Goal: Task Accomplishment & Management: Use online tool/utility

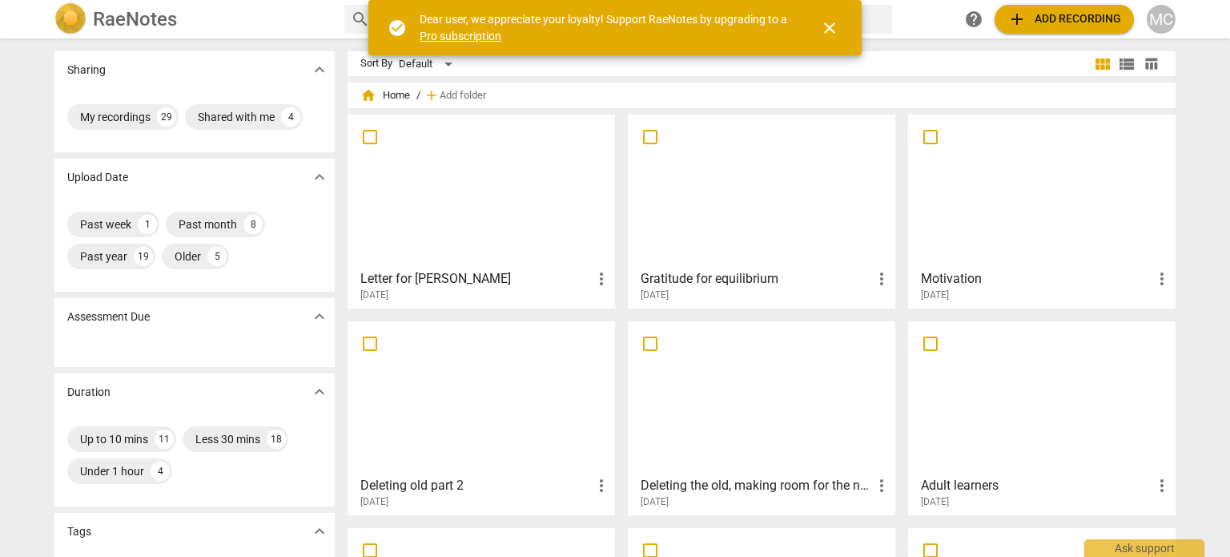
click at [594, 274] on span "more_vert" at bounding box center [601, 278] width 19 height 19
click at [617, 310] on li "Delete" at bounding box center [620, 317] width 61 height 38
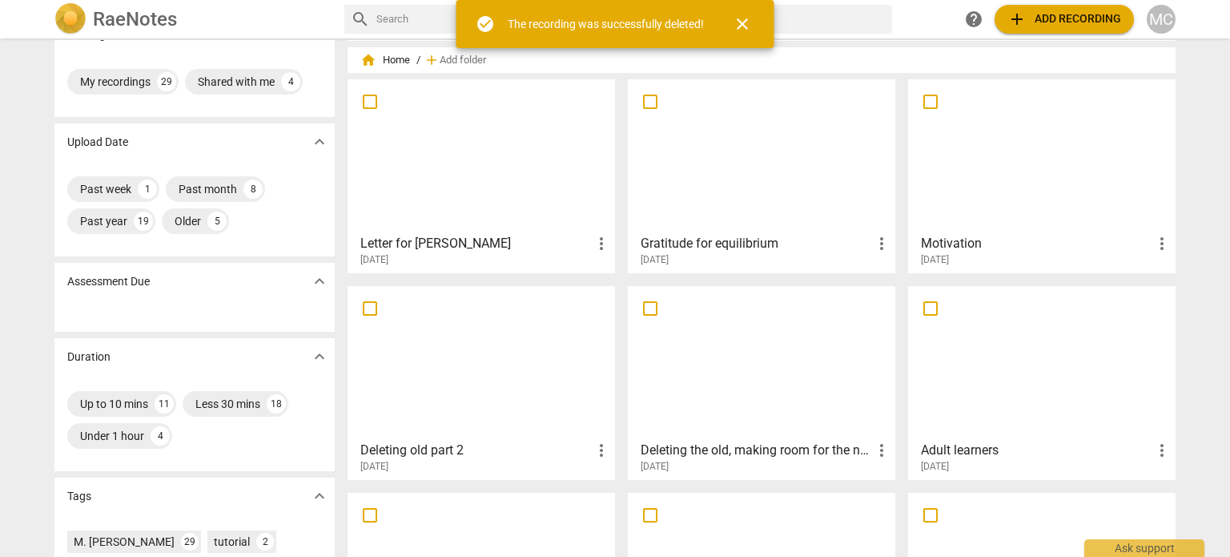
scroll to position [157, 0]
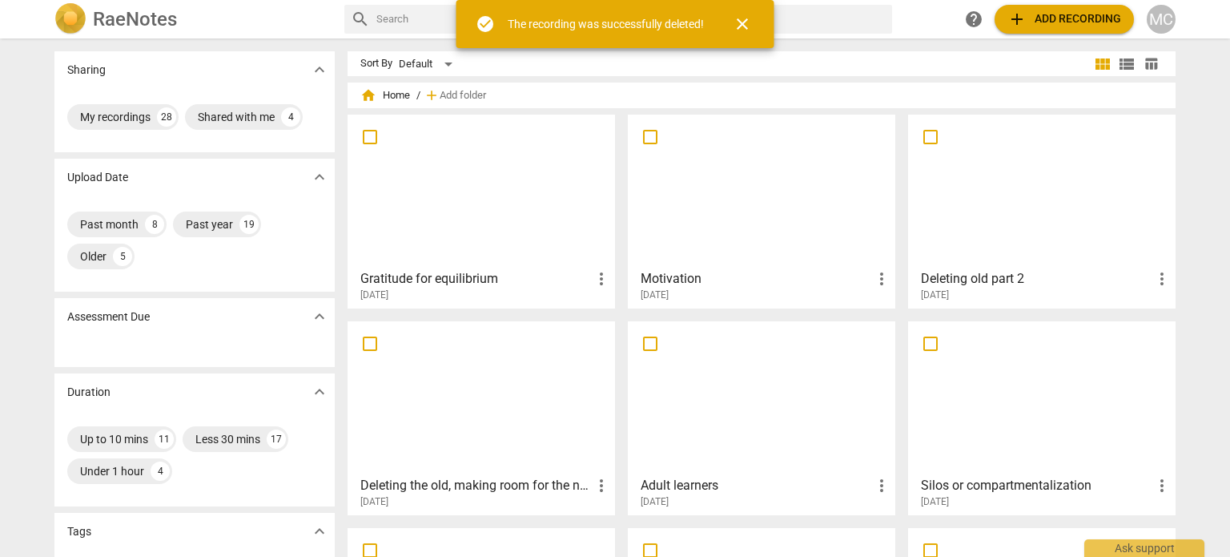
click at [876, 485] on span "more_vert" at bounding box center [881, 485] width 19 height 19
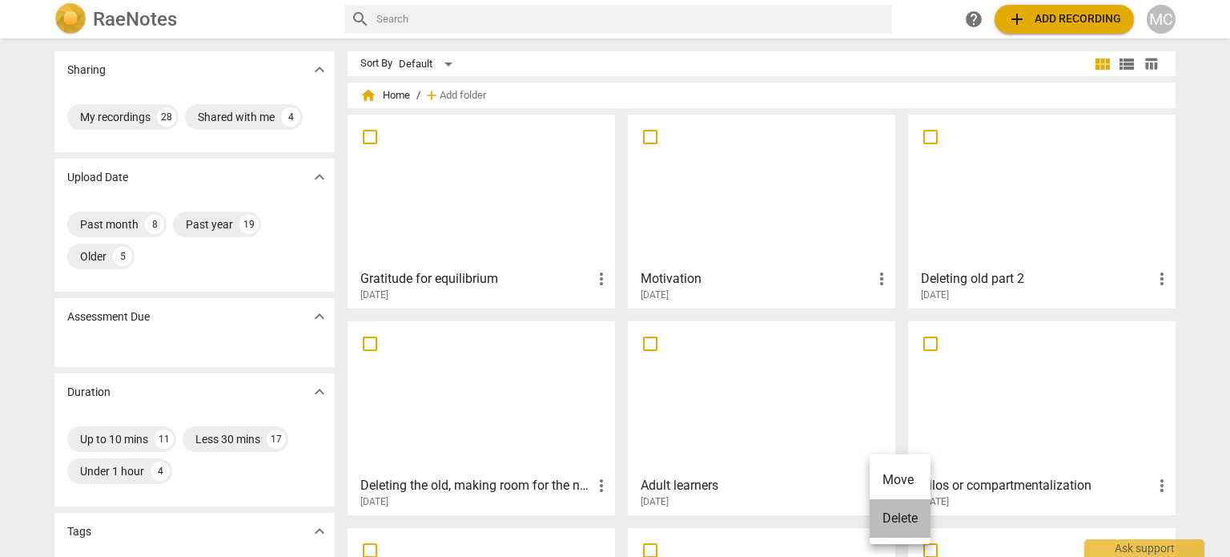
click at [904, 515] on li "Delete" at bounding box center [900, 518] width 61 height 38
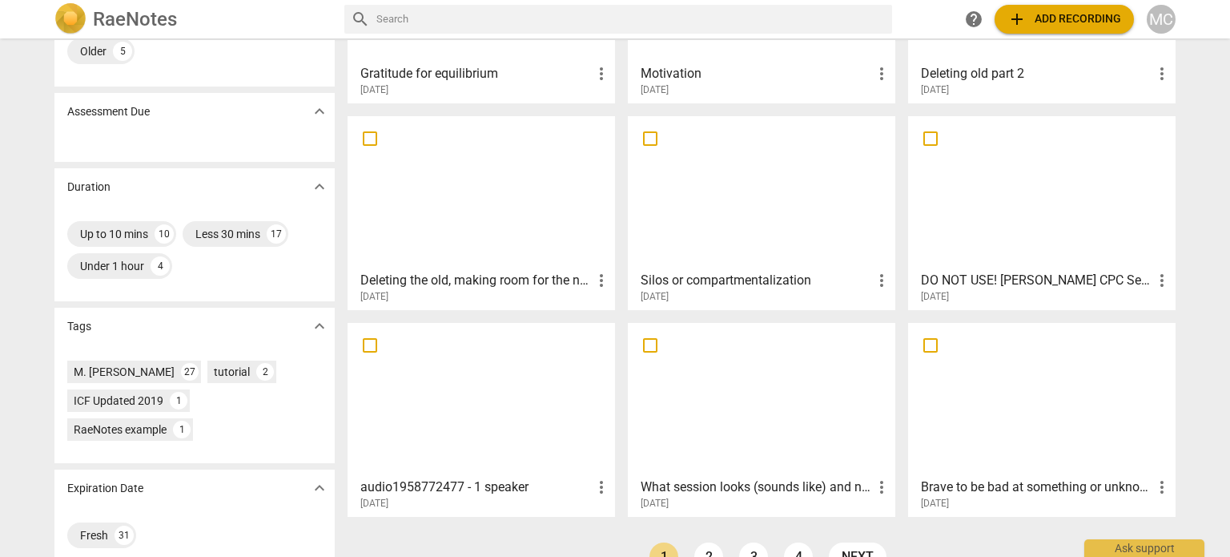
scroll to position [239, 0]
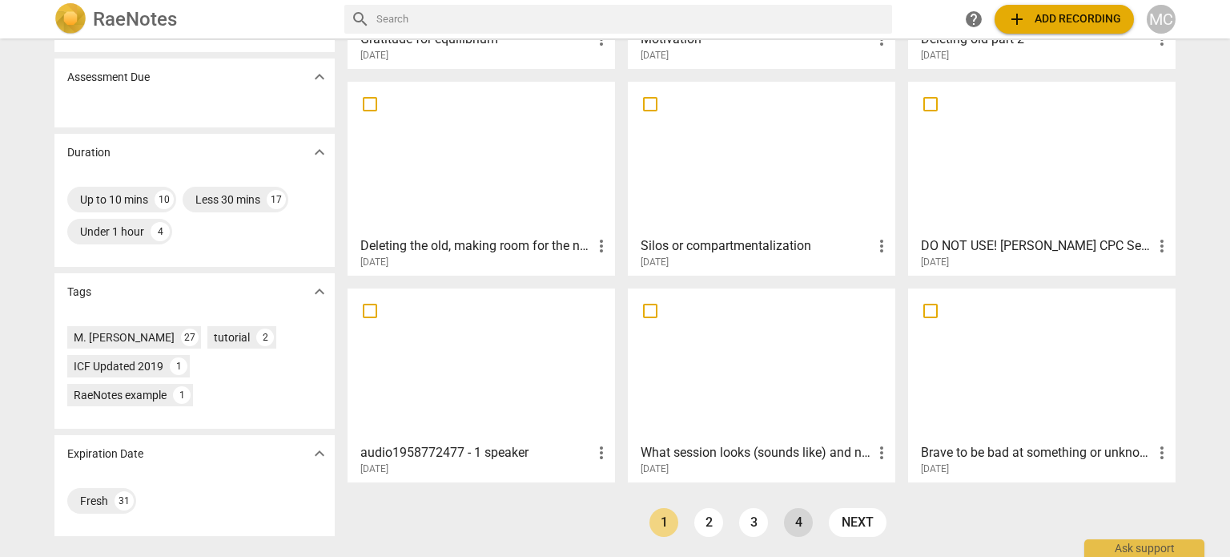
click at [791, 529] on link "4" at bounding box center [798, 522] width 29 height 29
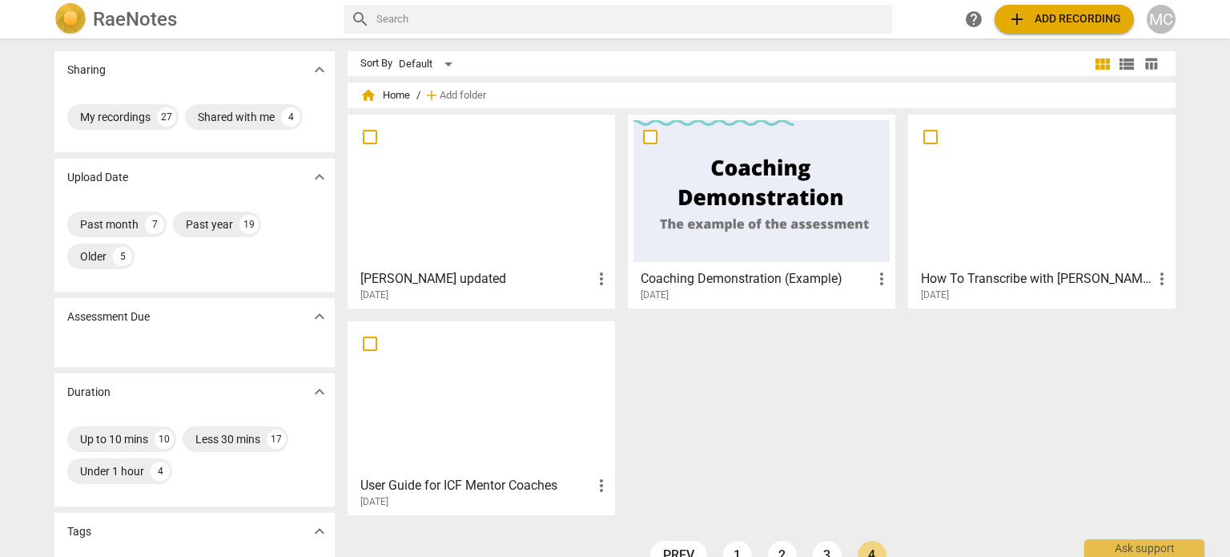
scroll to position [80, 0]
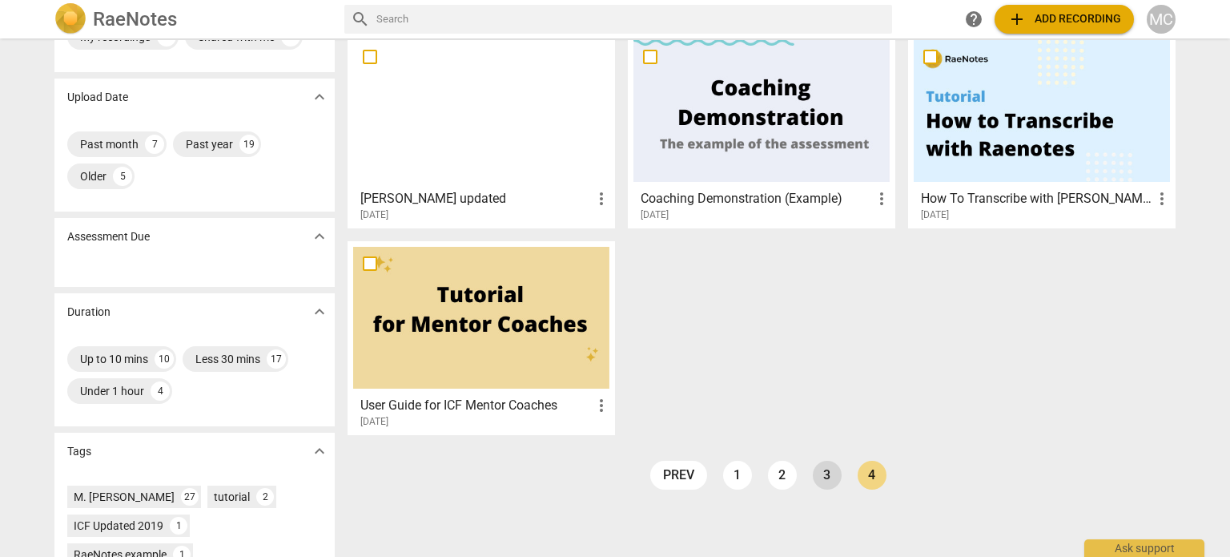
click at [827, 470] on link "3" at bounding box center [827, 475] width 29 height 29
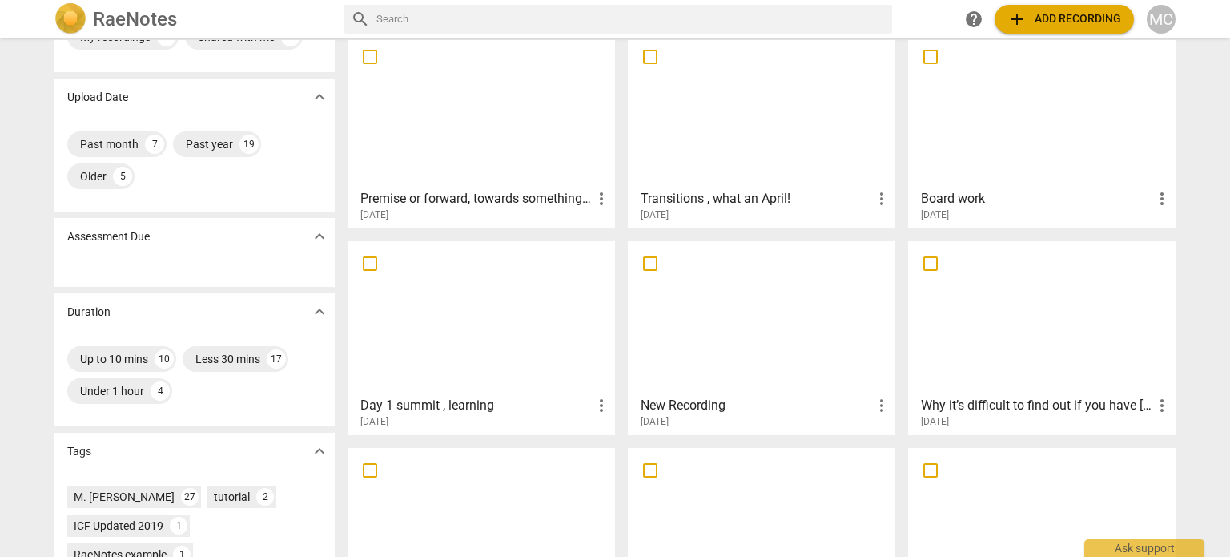
scroll to position [239, 0]
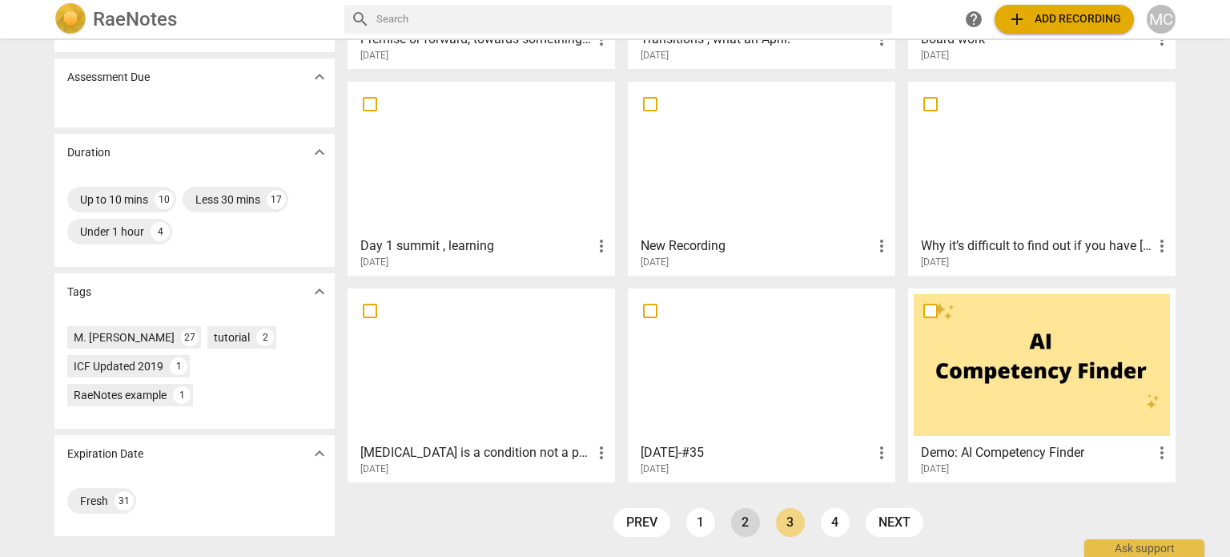
click at [747, 515] on link "2" at bounding box center [745, 522] width 29 height 29
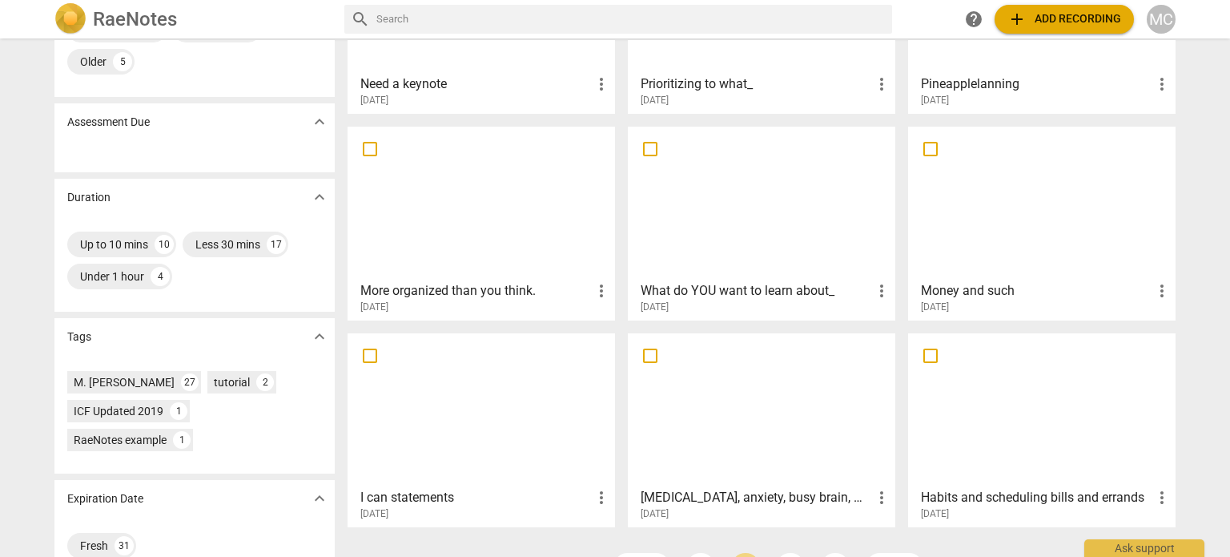
scroll to position [239, 0]
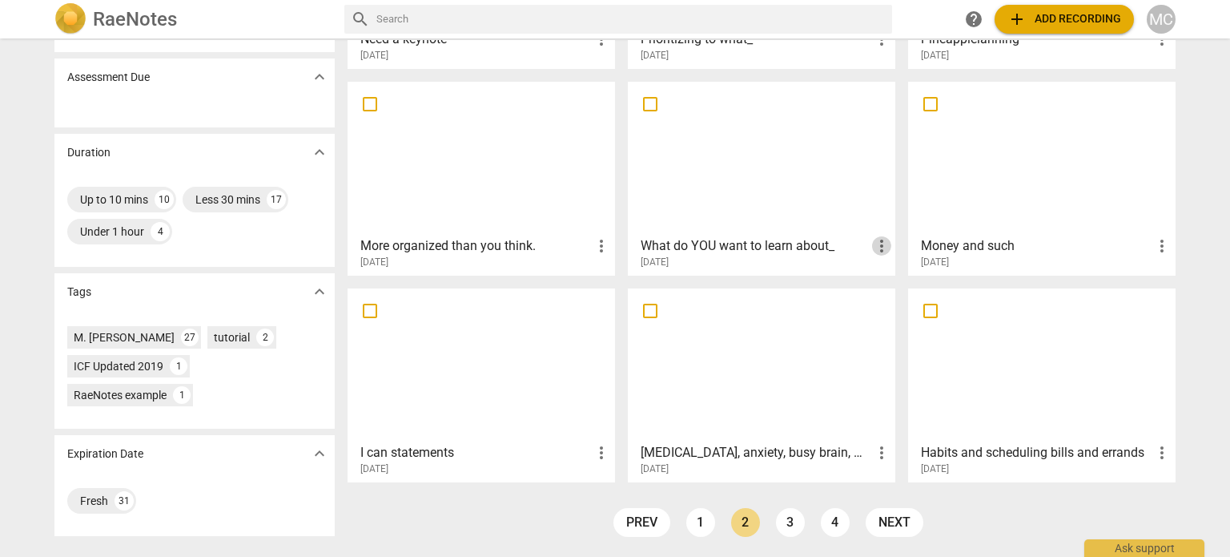
click at [878, 244] on span "more_vert" at bounding box center [881, 245] width 19 height 19
click at [895, 284] on li "Delete" at bounding box center [900, 283] width 61 height 38
click at [795, 521] on link "3" at bounding box center [790, 522] width 29 height 29
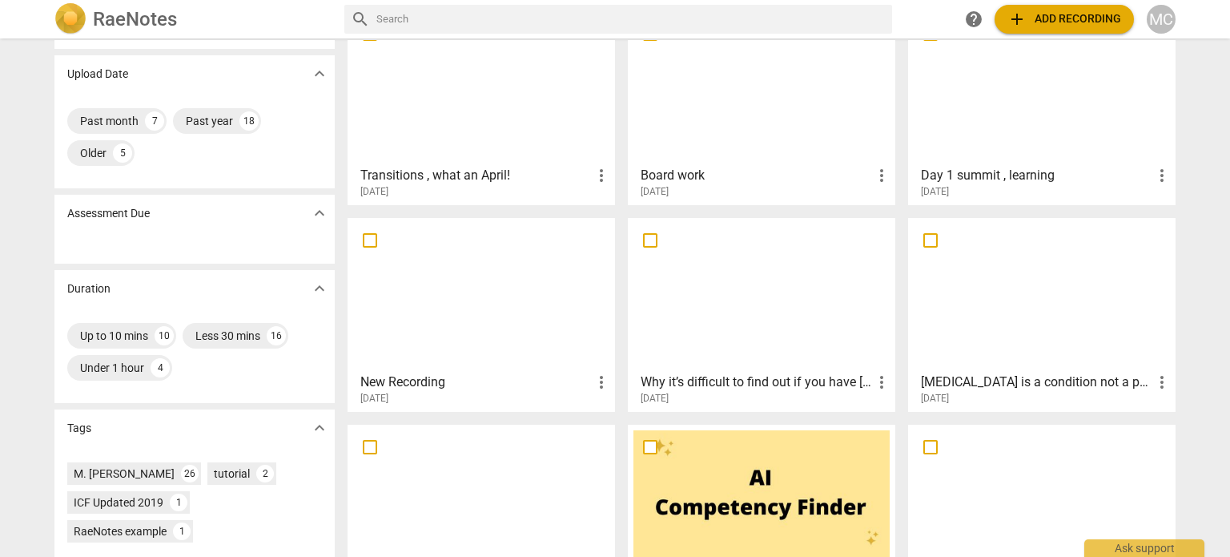
scroll to position [79, 0]
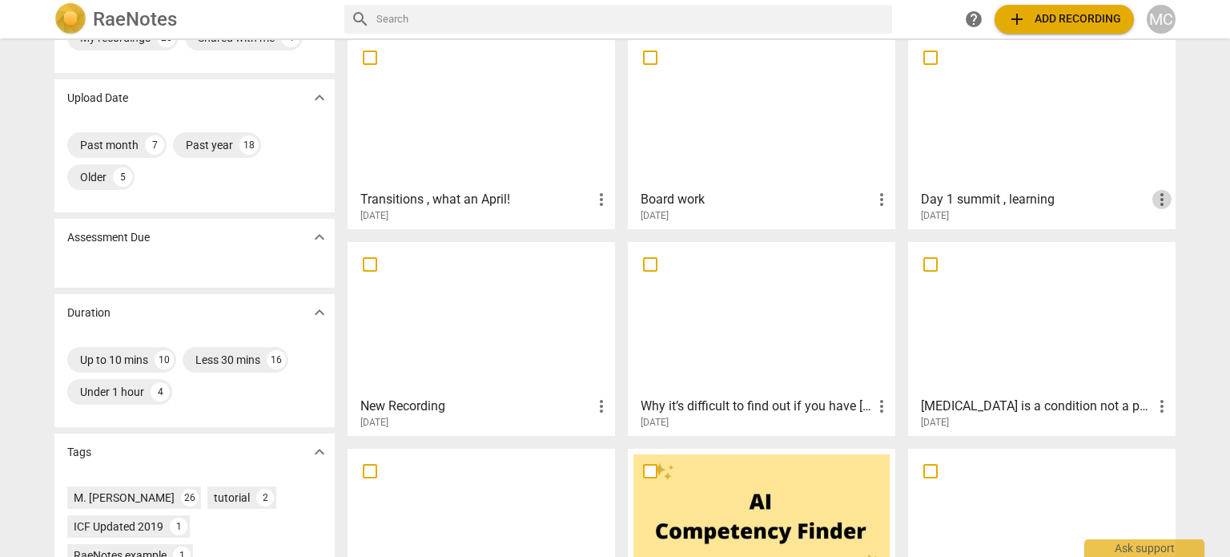
click at [1157, 199] on span "more_vert" at bounding box center [1162, 199] width 19 height 19
click at [1173, 237] on li "Delete" at bounding box center [1180, 237] width 61 height 38
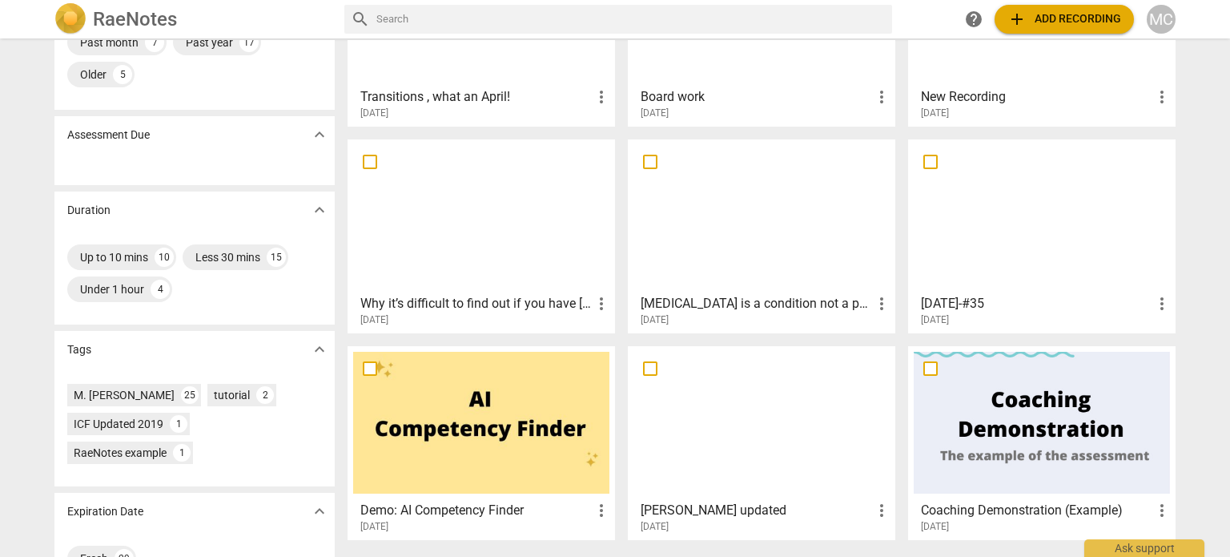
scroll to position [239, 0]
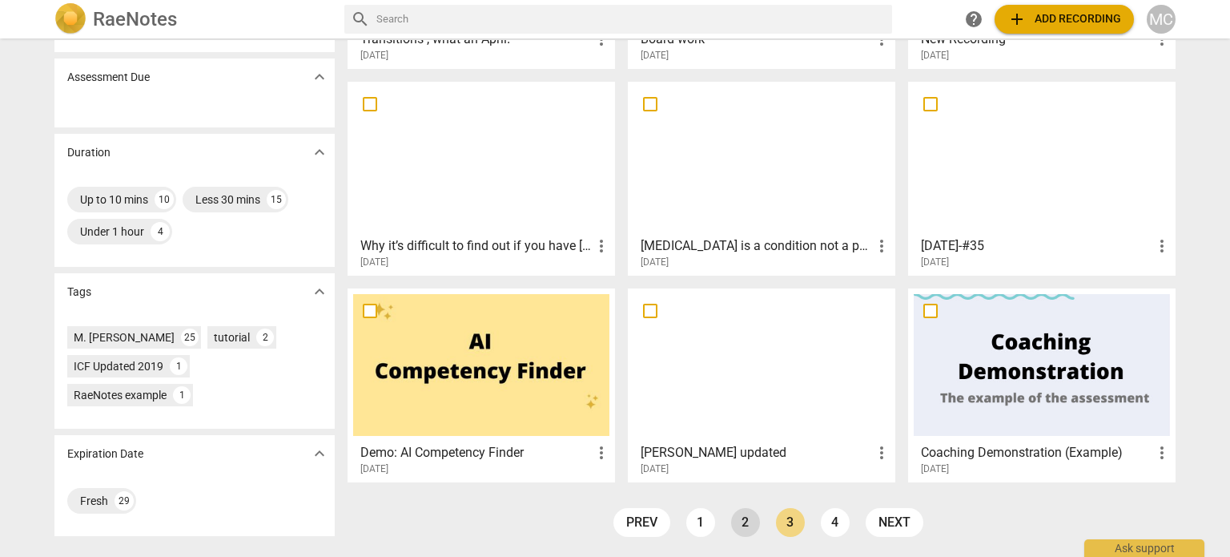
click at [744, 523] on link "2" at bounding box center [745, 522] width 29 height 29
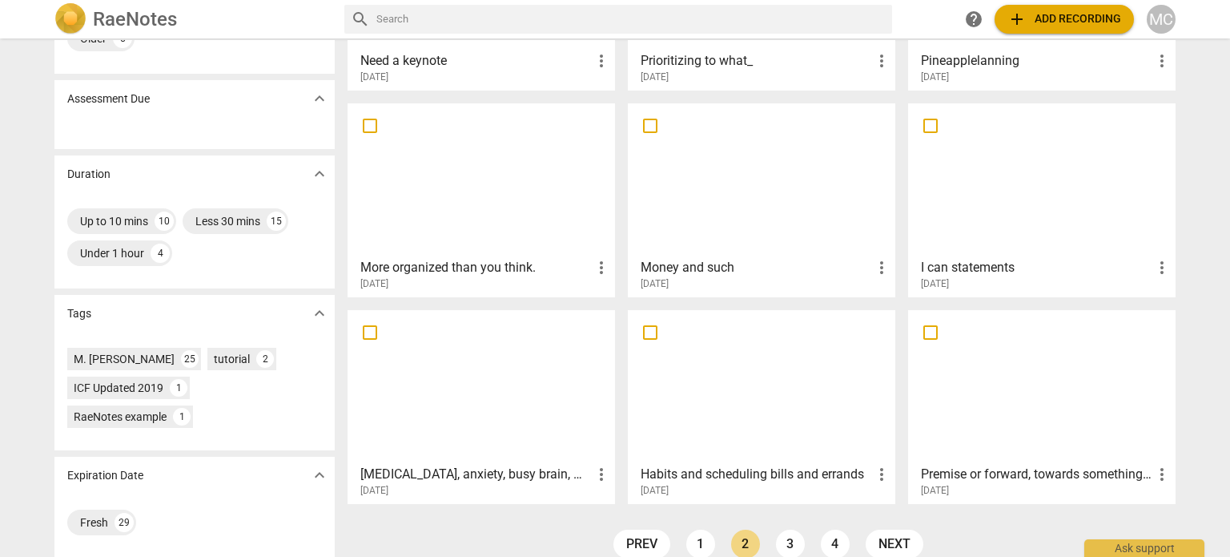
scroll to position [239, 0]
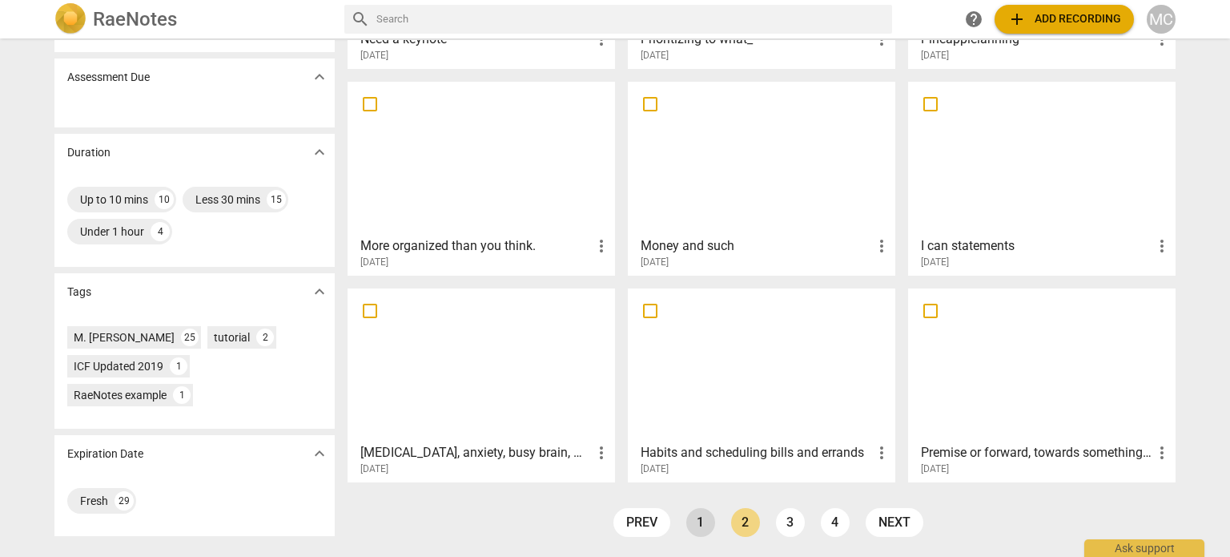
click at [701, 518] on link "1" at bounding box center [700, 522] width 29 height 29
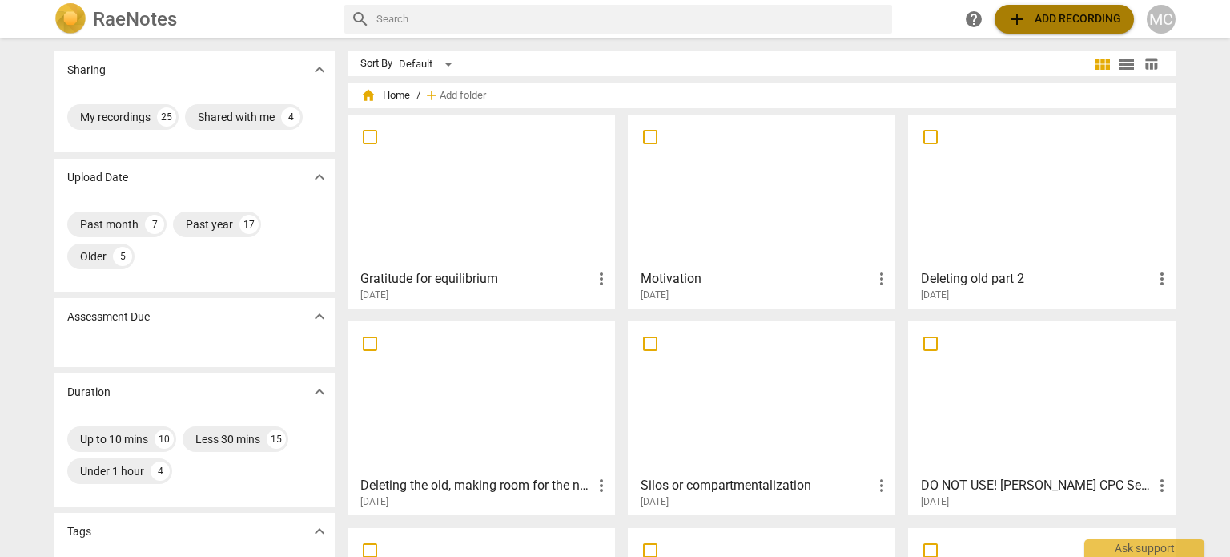
click at [1062, 17] on span "add Add recording" at bounding box center [1065, 19] width 114 height 19
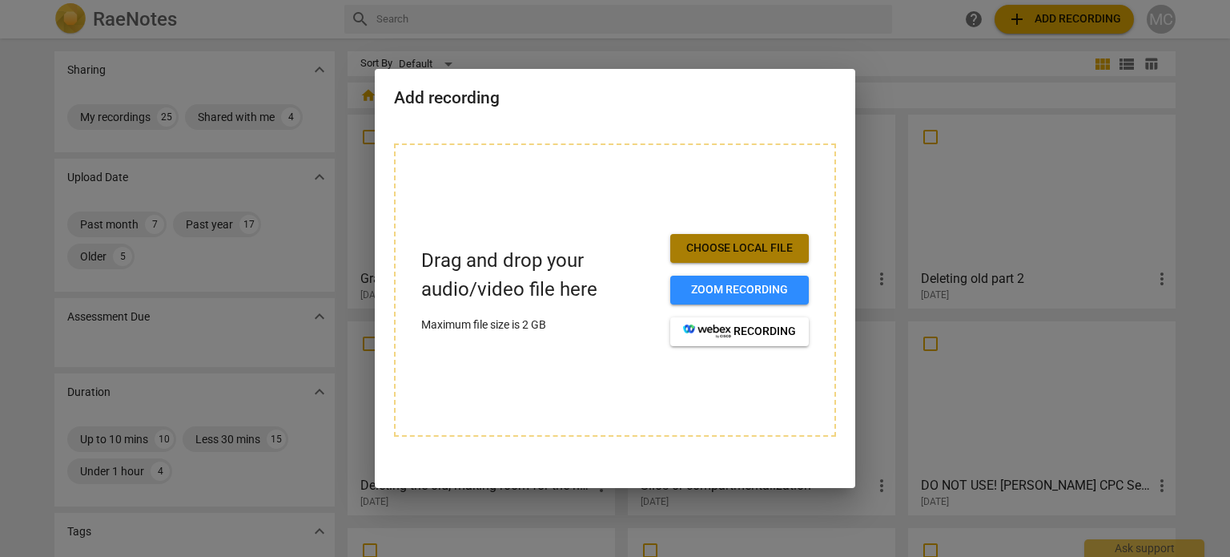
click at [762, 245] on span "Choose local file" at bounding box center [739, 248] width 113 height 16
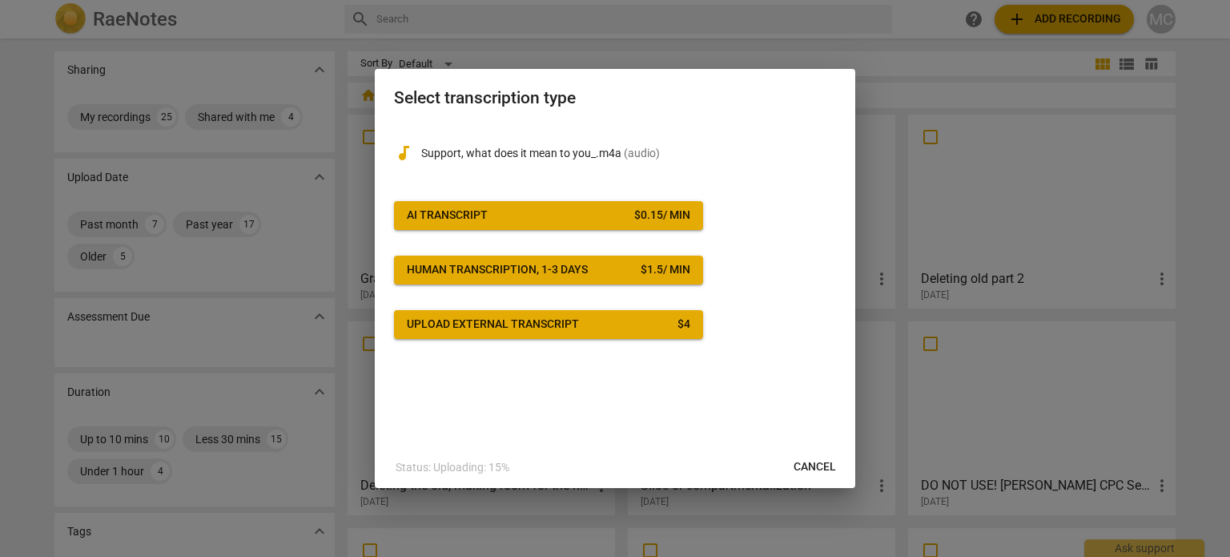
click at [515, 217] on span "AI Transcript $ 0.15 / min" at bounding box center [549, 215] width 284 height 16
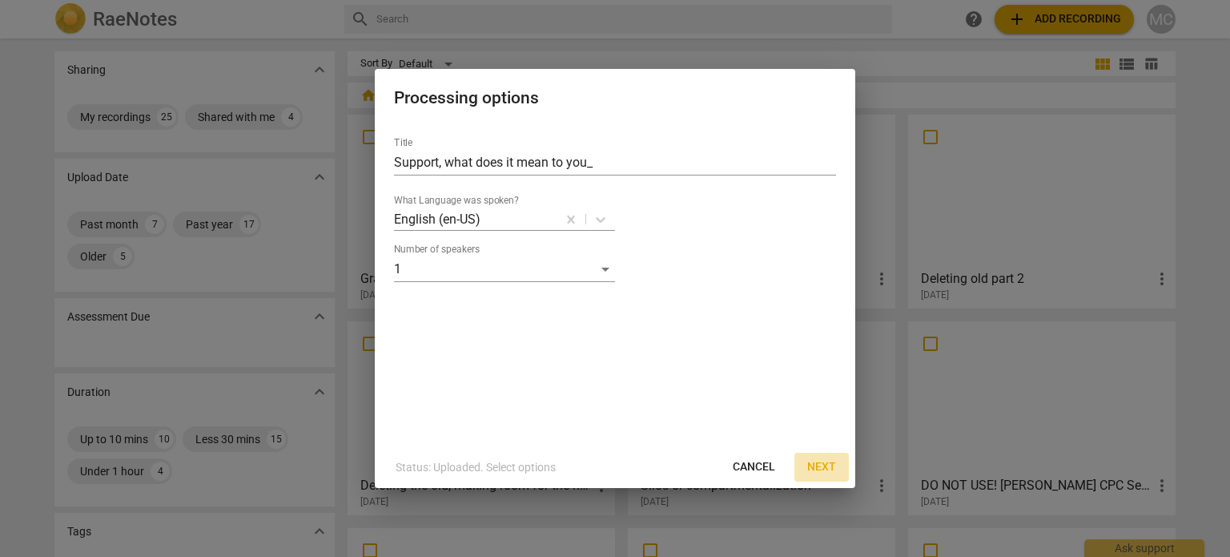
click at [830, 464] on span "Next" at bounding box center [821, 467] width 29 height 16
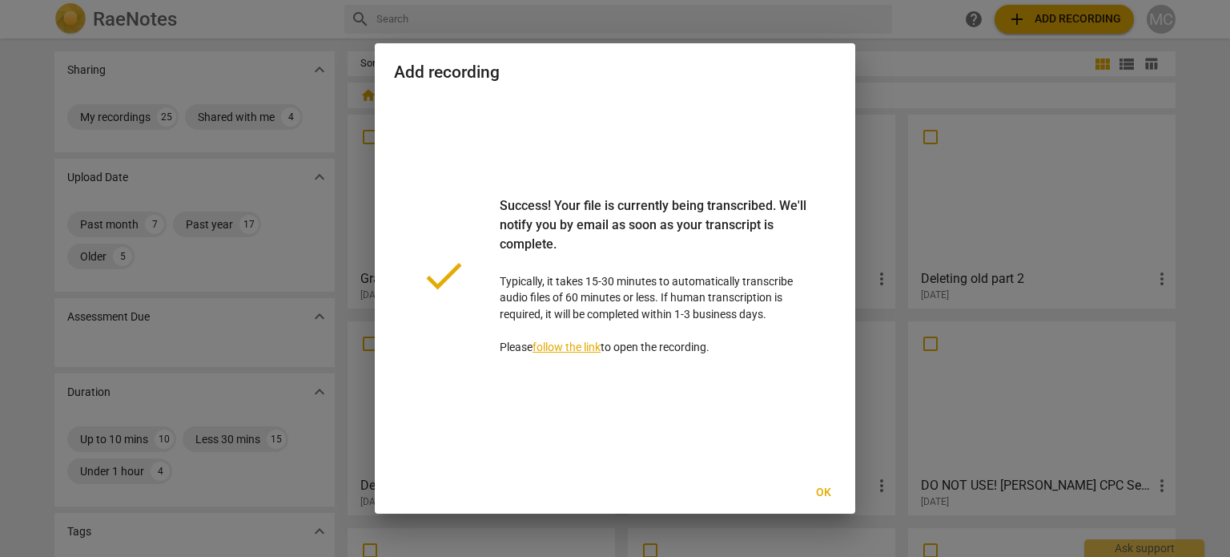
click at [824, 489] on span "Ok" at bounding box center [824, 493] width 26 height 16
